Goal: Task Accomplishment & Management: Use online tool/utility

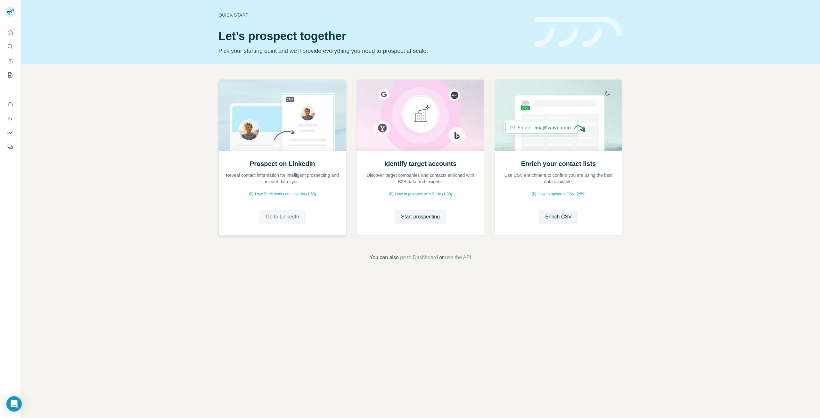
click at [289, 215] on span "Go to LinkedIn" at bounding box center [281, 217] width 33 height 8
click at [288, 216] on span "Go to LinkedIn" at bounding box center [281, 217] width 33 height 8
click at [293, 218] on span "Go to LinkedIn" at bounding box center [281, 217] width 33 height 8
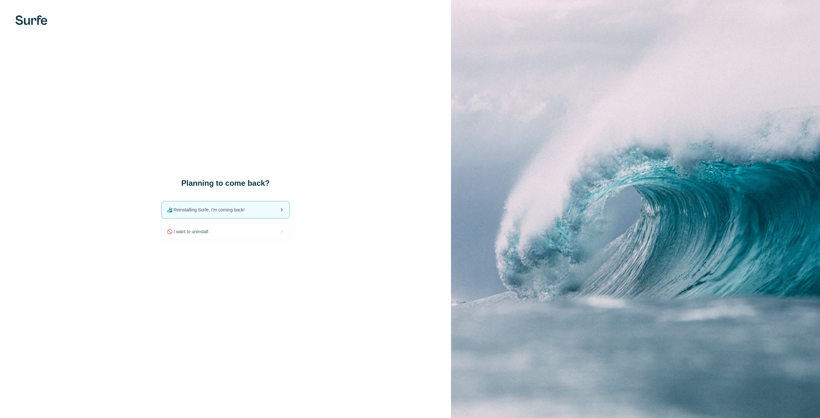
click at [263, 211] on div "🏄🏻‍♂️ Reinstalling Surfe, I'm coming back!" at bounding box center [225, 209] width 127 height 17
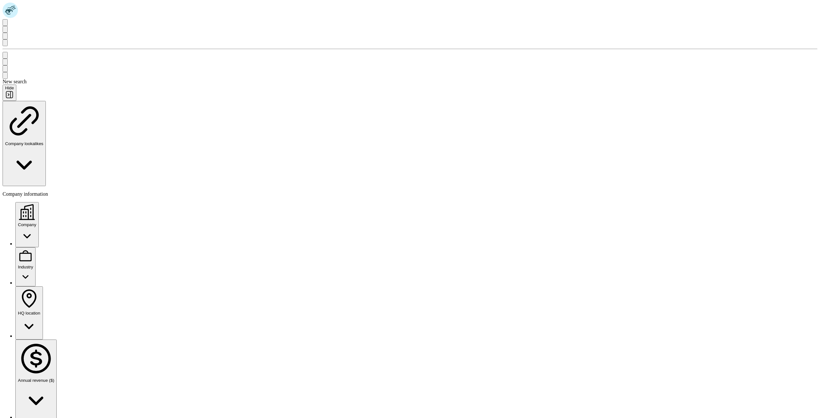
click at [36, 203] on div "Company" at bounding box center [27, 215] width 18 height 24
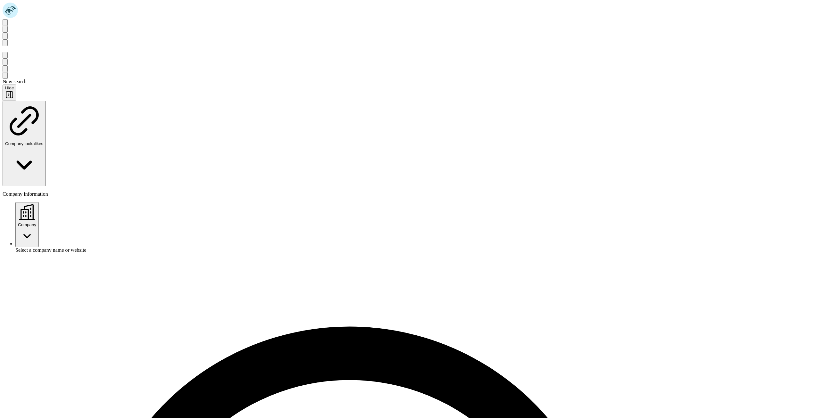
type input "**********"
